Goal: Task Accomplishment & Management: Use online tool/utility

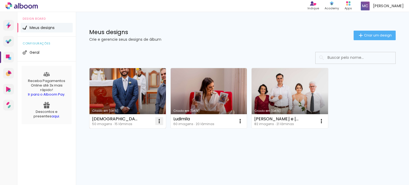
click at [162, 126] on paper-icon-button at bounding box center [159, 121] width 11 height 11
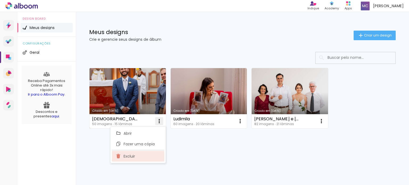
click at [134, 155] on span "Excluir" at bounding box center [129, 157] width 11 height 4
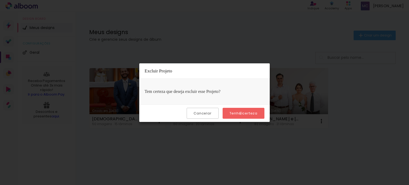
click at [0, 0] on slot "Tenho certeza" at bounding box center [0, 0] width 0 height 0
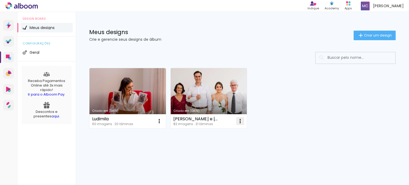
click at [163, 121] on iron-icon at bounding box center [159, 121] width 6 height 6
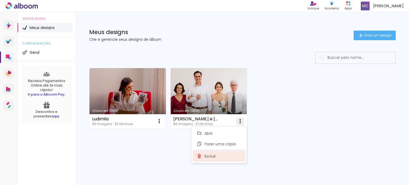
click at [209, 155] on span "Excluir" at bounding box center [210, 157] width 11 height 4
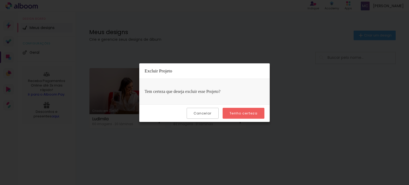
click at [250, 109] on paper-button "Tenho certeza" at bounding box center [244, 113] width 42 height 11
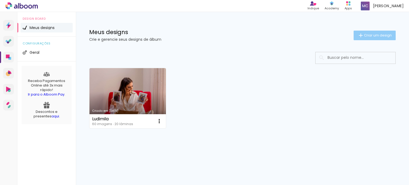
click at [376, 36] on span "Criar um design" at bounding box center [378, 35] width 28 height 3
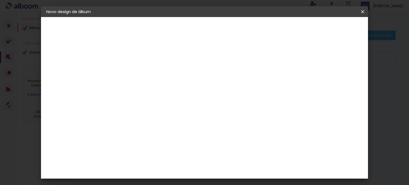
click at [134, 74] on input at bounding box center [134, 71] width 0 height 8
type input "Dhara"
type paper-input "Dhara"
click at [0, 0] on slot "Avançar" at bounding box center [0, 0] width 0 height 0
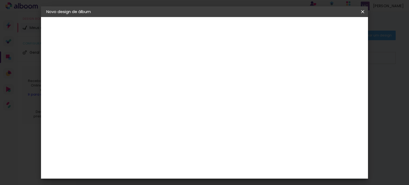
click at [0, 0] on slot "Avançar" at bounding box center [0, 0] width 0 height 0
click at [154, 89] on input "text" at bounding box center [144, 93] width 21 height 8
click at [259, 91] on paper-item "Encadernados" at bounding box center [239, 88] width 107 height 11
type input "Encadernados"
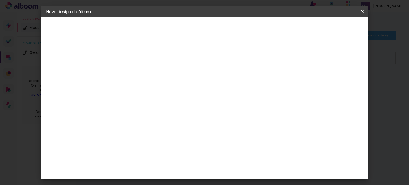
scroll to position [173, 0]
click at [170, 127] on span "30 x 60" at bounding box center [157, 132] width 25 height 11
click at [0, 0] on slot "Avançar" at bounding box center [0, 0] width 0 height 0
click at [259, 30] on span "Iniciar design" at bounding box center [247, 29] width 24 height 7
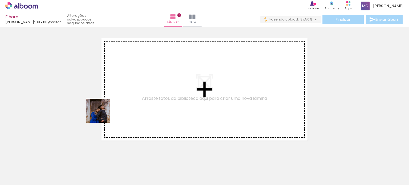
drag, startPoint x: 57, startPoint y: 166, endPoint x: 127, endPoint y: 91, distance: 101.8
click at [126, 91] on quentale-workspace at bounding box center [204, 92] width 409 height 185
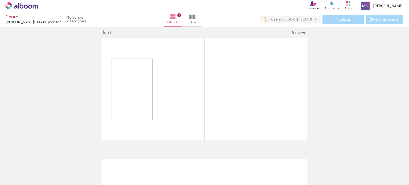
scroll to position [7, 0]
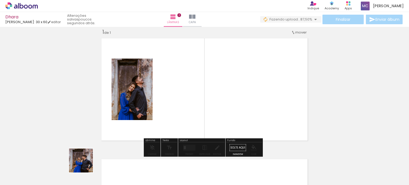
drag, startPoint x: 79, startPoint y: 172, endPoint x: 157, endPoint y: 97, distance: 108.0
click at [157, 97] on quentale-workspace at bounding box center [204, 92] width 409 height 185
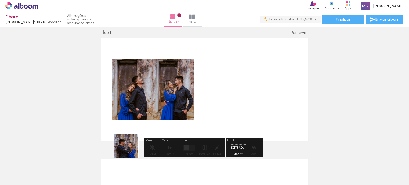
drag, startPoint x: 115, startPoint y: 170, endPoint x: 200, endPoint y: 96, distance: 112.6
click at [200, 96] on quentale-workspace at bounding box center [204, 92] width 409 height 185
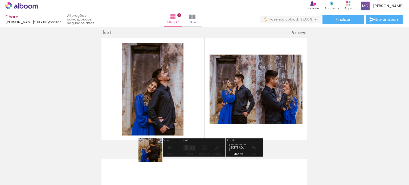
drag, startPoint x: 145, startPoint y: 172, endPoint x: 189, endPoint y: 100, distance: 84.9
click at [189, 100] on quentale-workspace at bounding box center [204, 92] width 409 height 185
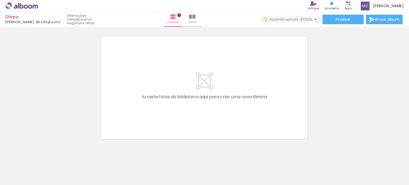
scroll to position [130, 0]
drag, startPoint x: 174, startPoint y: 171, endPoint x: 177, endPoint y: 120, distance: 51.0
click at [177, 132] on quentale-workspace at bounding box center [204, 92] width 409 height 185
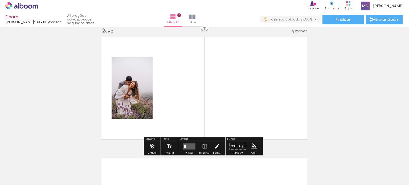
scroll to position [128, 0]
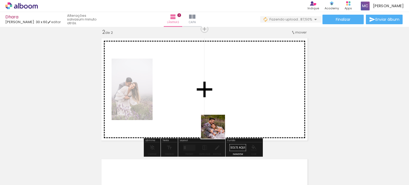
drag, startPoint x: 207, startPoint y: 175, endPoint x: 222, endPoint y: 117, distance: 59.5
click at [222, 123] on quentale-workspace at bounding box center [204, 92] width 409 height 185
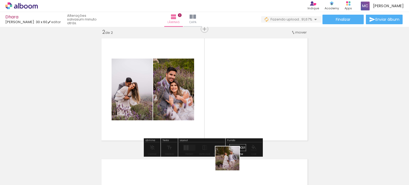
drag, startPoint x: 230, startPoint y: 169, endPoint x: 256, endPoint y: 87, distance: 85.8
click at [256, 87] on quentale-workspace at bounding box center [204, 92] width 409 height 185
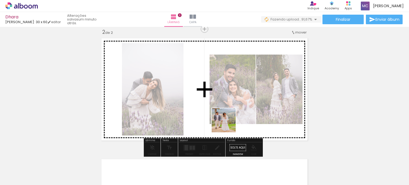
drag, startPoint x: 263, startPoint y: 167, endPoint x: 211, endPoint y: 110, distance: 77.2
click at [223, 120] on quentale-workspace at bounding box center [204, 92] width 409 height 185
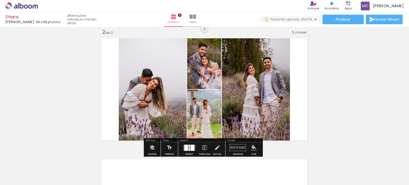
drag, startPoint x: 296, startPoint y: 173, endPoint x: 229, endPoint y: 120, distance: 85.4
click at [231, 122] on quentale-workspace at bounding box center [204, 92] width 409 height 185
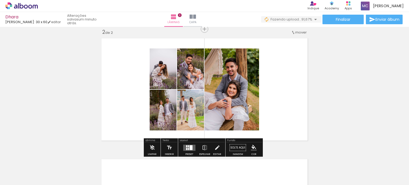
drag, startPoint x: 325, startPoint y: 176, endPoint x: 288, endPoint y: 139, distance: 52.6
click at [288, 143] on quentale-workspace at bounding box center [204, 92] width 409 height 185
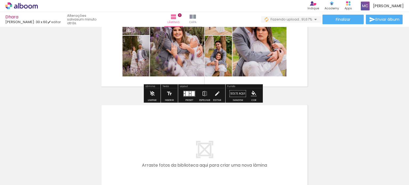
scroll to position [198, 0]
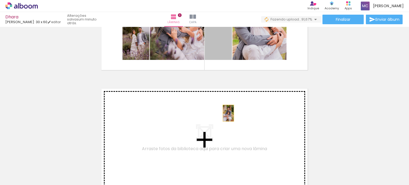
drag, startPoint x: 220, startPoint y: 43, endPoint x: 227, endPoint y: 114, distance: 70.5
click at [227, 114] on div "Inserir lâmina 1 de 2 Inserir lâmina 2 de 2" at bounding box center [204, 11] width 409 height 363
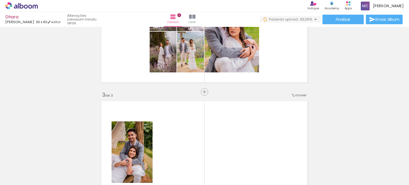
scroll to position [158, 0]
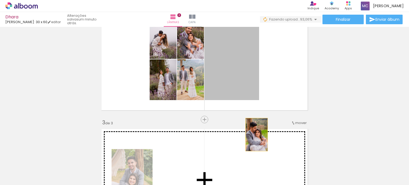
drag, startPoint x: 236, startPoint y: 73, endPoint x: 255, endPoint y: 135, distance: 64.8
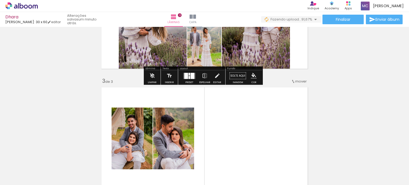
scroll to position [200, 0]
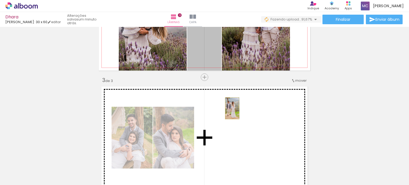
drag, startPoint x: 211, startPoint y: 51, endPoint x: 234, endPoint y: 116, distance: 69.0
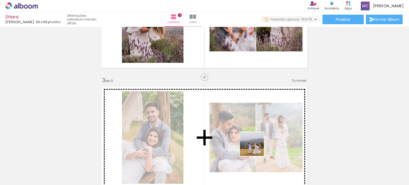
drag, startPoint x: 257, startPoint y: 165, endPoint x: 256, endPoint y: 129, distance: 36.3
click at [256, 129] on quentale-workspace at bounding box center [204, 92] width 409 height 185
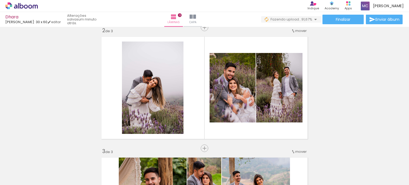
scroll to position [129, 0]
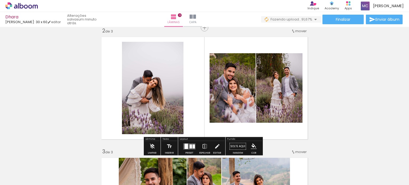
click at [190, 146] on div at bounding box center [191, 146] width 2 height 4
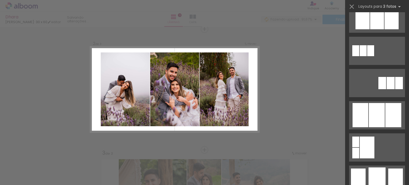
scroll to position [272, 0]
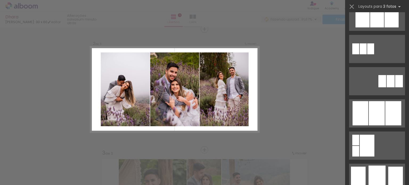
click at [369, 166] on div at bounding box center [377, 178] width 17 height 25
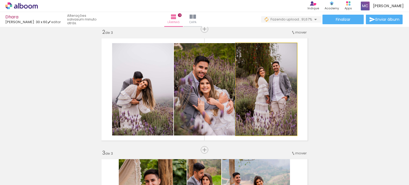
drag, startPoint x: 278, startPoint y: 104, endPoint x: 205, endPoint y: 109, distance: 73.0
click at [0, 0] on slot at bounding box center [0, 0] width 0 height 0
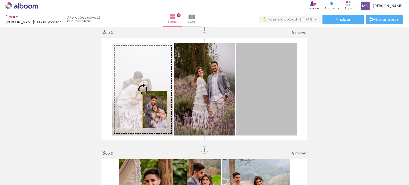
drag, startPoint x: 276, startPoint y: 100, endPoint x: 152, endPoint y: 108, distance: 124.5
click at [0, 0] on slot at bounding box center [0, 0] width 0 height 0
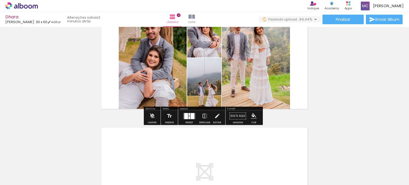
scroll to position [281, 0]
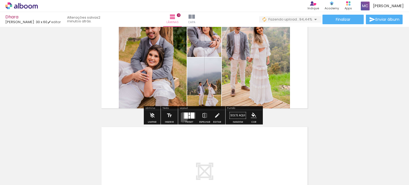
click at [183, 117] on quentale-layouter at bounding box center [189, 115] width 12 height 6
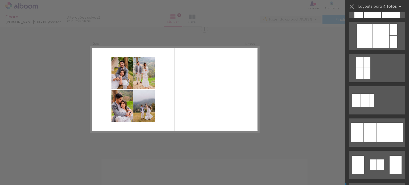
scroll to position [285, 0]
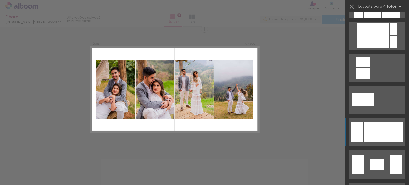
click at [374, 159] on div at bounding box center [373, 164] width 7 height 11
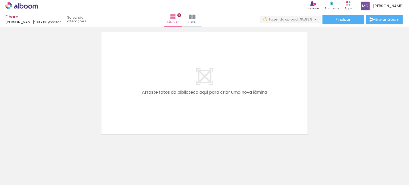
scroll to position [375, 0]
drag, startPoint x: 292, startPoint y: 174, endPoint x: 289, endPoint y: 136, distance: 37.5
click at [289, 136] on quentale-workspace at bounding box center [204, 92] width 409 height 185
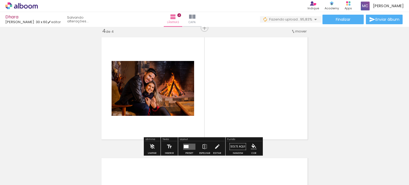
scroll to position [370, 0]
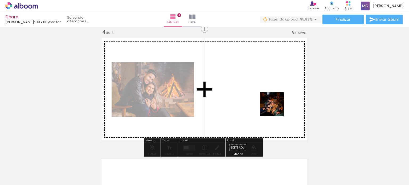
drag, startPoint x: 320, startPoint y: 176, endPoint x: 276, endPoint y: 108, distance: 80.0
click at [276, 108] on quentale-workspace at bounding box center [204, 92] width 409 height 185
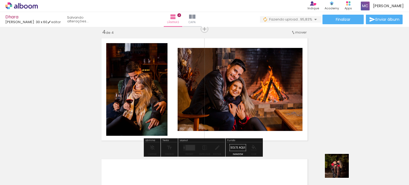
drag, startPoint x: 344, startPoint y: 172, endPoint x: 250, endPoint y: 117, distance: 109.7
click at [256, 120] on quentale-workspace at bounding box center [204, 92] width 409 height 185
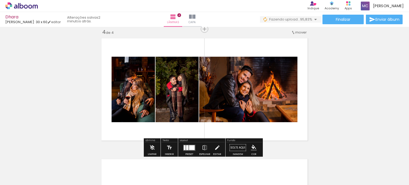
click at [186, 148] on div at bounding box center [187, 147] width 2 height 5
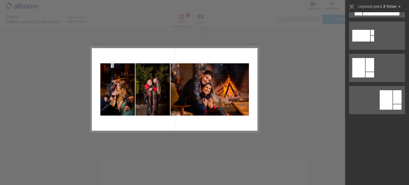
scroll to position [0, 0]
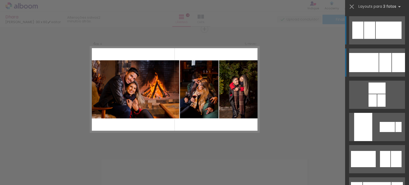
click at [364, 66] on div at bounding box center [364, 62] width 30 height 19
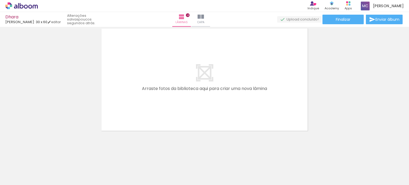
scroll to position [0, 337]
drag, startPoint x: 140, startPoint y: 171, endPoint x: 154, endPoint y: 110, distance: 63.3
click at [154, 110] on quentale-workspace at bounding box center [204, 92] width 409 height 185
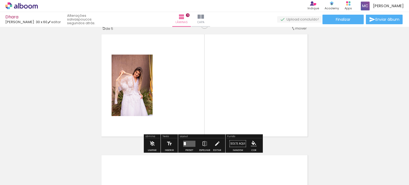
scroll to position [491, 0]
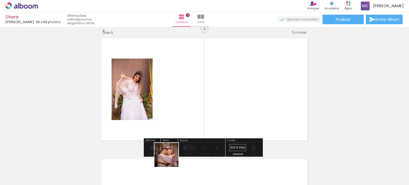
drag, startPoint x: 168, startPoint y: 168, endPoint x: 200, endPoint y: 82, distance: 92.4
click at [192, 98] on quentale-workspace at bounding box center [204, 92] width 409 height 185
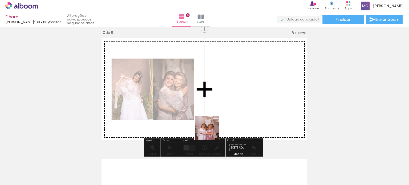
drag, startPoint x: 192, startPoint y: 167, endPoint x: 227, endPoint y: 94, distance: 81.1
click at [227, 94] on quentale-workspace at bounding box center [204, 92] width 409 height 185
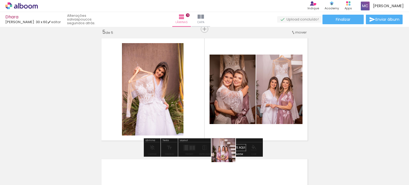
drag, startPoint x: 228, startPoint y: 166, endPoint x: 225, endPoint y: 115, distance: 51.5
click at [226, 116] on quentale-workspace at bounding box center [204, 92] width 409 height 185
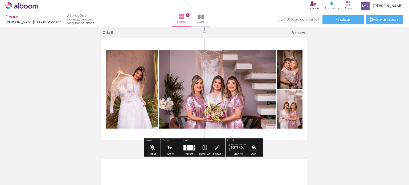
drag, startPoint x: 262, startPoint y: 180, endPoint x: 256, endPoint y: 123, distance: 58.1
click at [256, 123] on quentale-workspace at bounding box center [204, 92] width 409 height 185
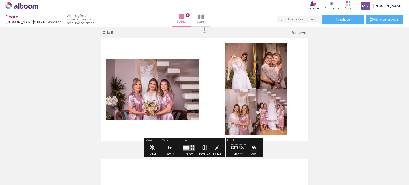
click at [188, 147] on quentale-layouter at bounding box center [189, 148] width 12 height 6
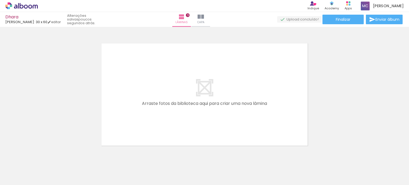
scroll to position [609, 0]
drag, startPoint x: 293, startPoint y: 165, endPoint x: 242, endPoint y: 113, distance: 72.8
click at [246, 118] on quentale-workspace at bounding box center [204, 92] width 409 height 185
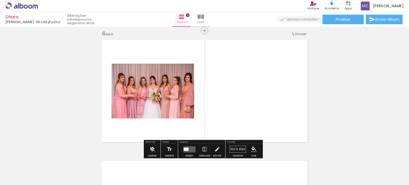
scroll to position [612, 0]
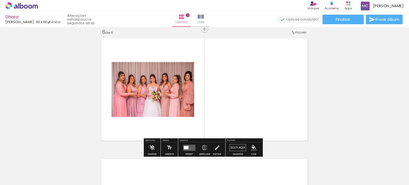
drag, startPoint x: 308, startPoint y: 166, endPoint x: 278, endPoint y: 116, distance: 57.7
click at [278, 116] on quentale-workspace at bounding box center [204, 92] width 409 height 185
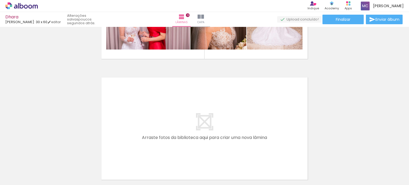
scroll to position [0, 1631]
drag, startPoint x: 191, startPoint y: 169, endPoint x: 184, endPoint y: 133, distance: 37.1
click at [184, 133] on quentale-workspace at bounding box center [204, 92] width 409 height 185
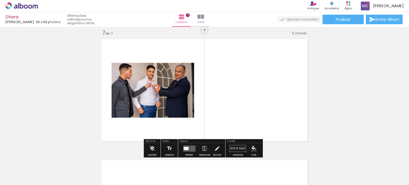
scroll to position [733, 0]
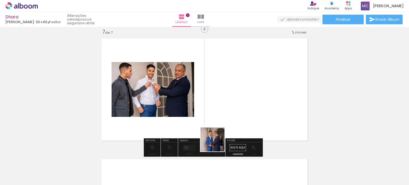
drag, startPoint x: 211, startPoint y: 170, endPoint x: 227, endPoint y: 104, distance: 67.9
click at [227, 104] on quentale-workspace at bounding box center [204, 92] width 409 height 185
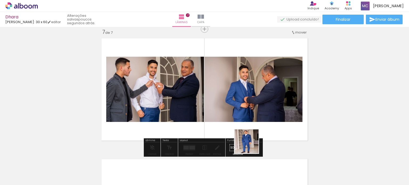
drag, startPoint x: 250, startPoint y: 171, endPoint x: 250, endPoint y: 126, distance: 45.1
click at [250, 126] on quentale-workspace at bounding box center [204, 92] width 409 height 185
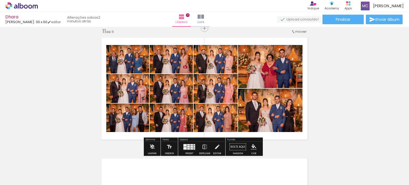
scroll to position [0, 1215]
click at [204, 147] on iron-icon at bounding box center [205, 147] width 6 height 11
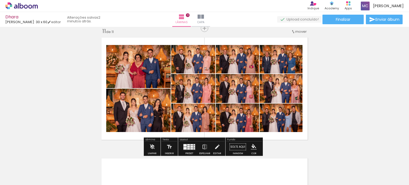
click at [274, 91] on div at bounding box center [277, 87] width 6 height 5
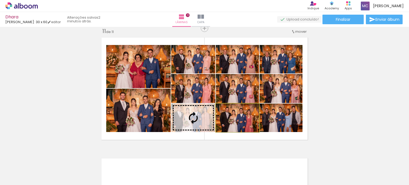
drag, startPoint x: 241, startPoint y: 120, endPoint x: 199, endPoint y: 119, distance: 42.4
click at [0, 0] on slot at bounding box center [0, 0] width 0 height 0
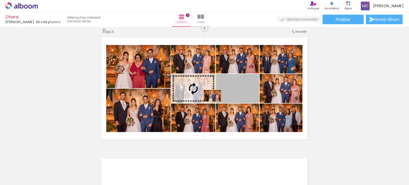
drag, startPoint x: 243, startPoint y: 98, endPoint x: 206, endPoint y: 95, distance: 37.4
click at [0, 0] on slot at bounding box center [0, 0] width 0 height 0
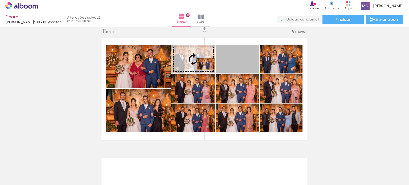
drag, startPoint x: 237, startPoint y: 58, endPoint x: 204, endPoint y: 65, distance: 33.9
click at [0, 0] on slot at bounding box center [0, 0] width 0 height 0
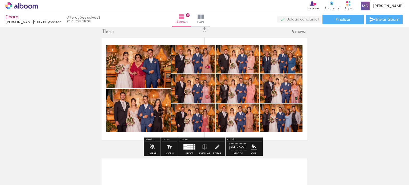
click at [193, 150] on quentale-layouter at bounding box center [189, 147] width 12 height 6
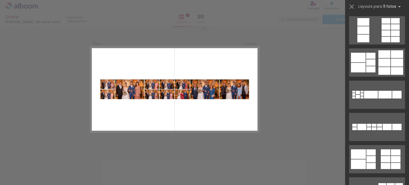
scroll to position [0, 0]
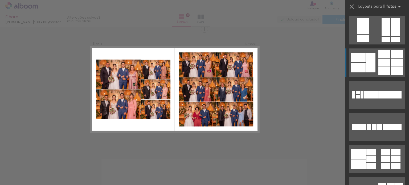
click at [370, 63] on div at bounding box center [371, 62] width 9 height 6
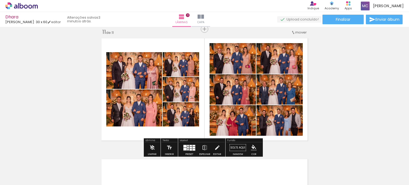
click at [84, 154] on iron-icon at bounding box center [81, 157] width 6 height 6
click at [204, 148] on iron-icon at bounding box center [205, 148] width 6 height 11
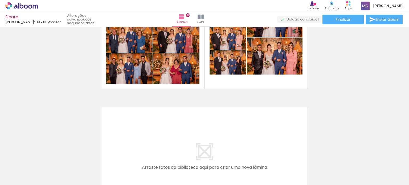
scroll to position [1269, 0]
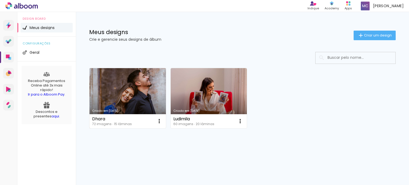
click at [132, 100] on link "Criado em [DATE]" at bounding box center [128, 98] width 77 height 60
